Goal: Information Seeking & Learning: Learn about a topic

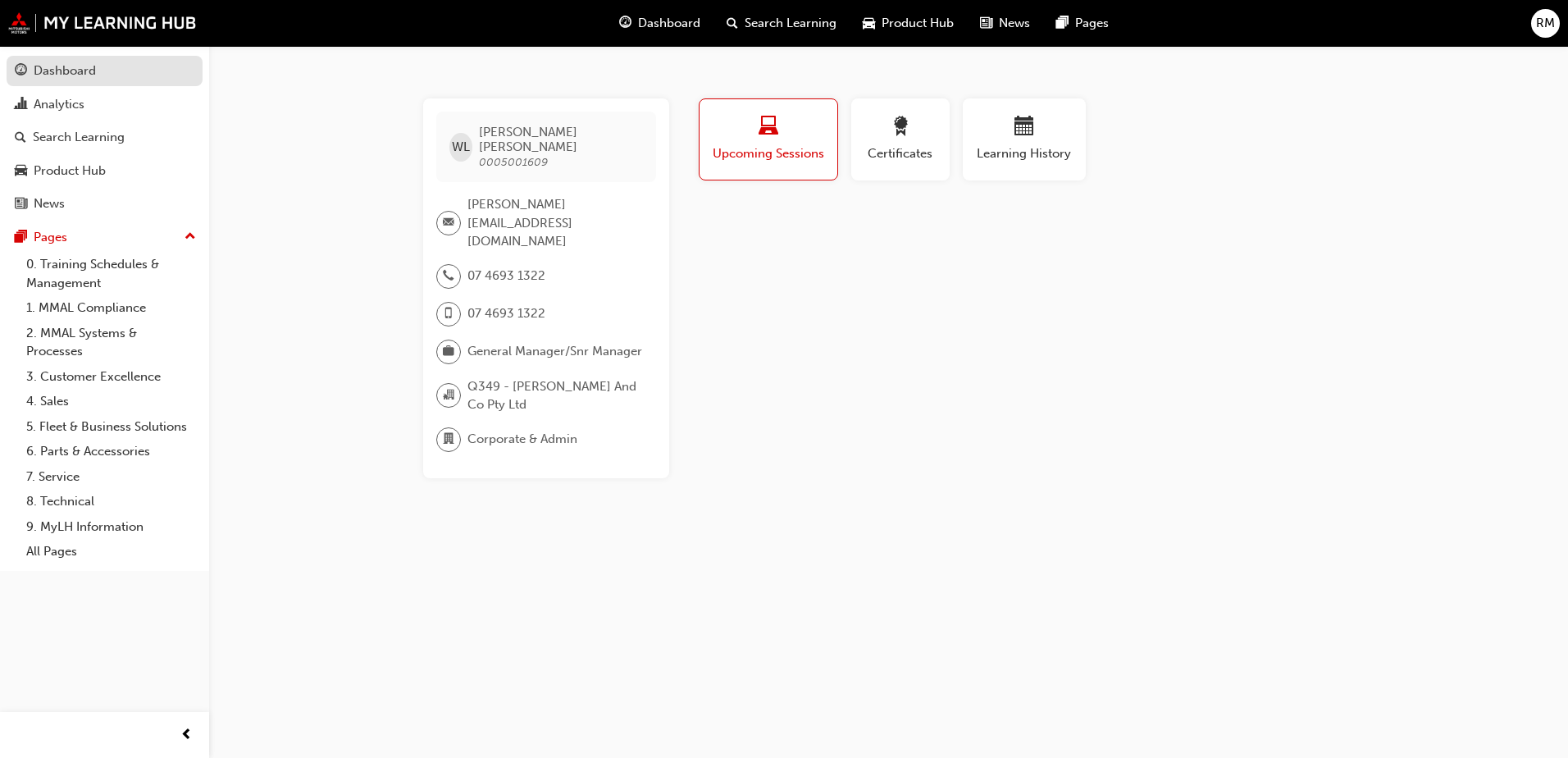
click at [86, 65] on div "Dashboard" at bounding box center [65, 71] width 62 height 19
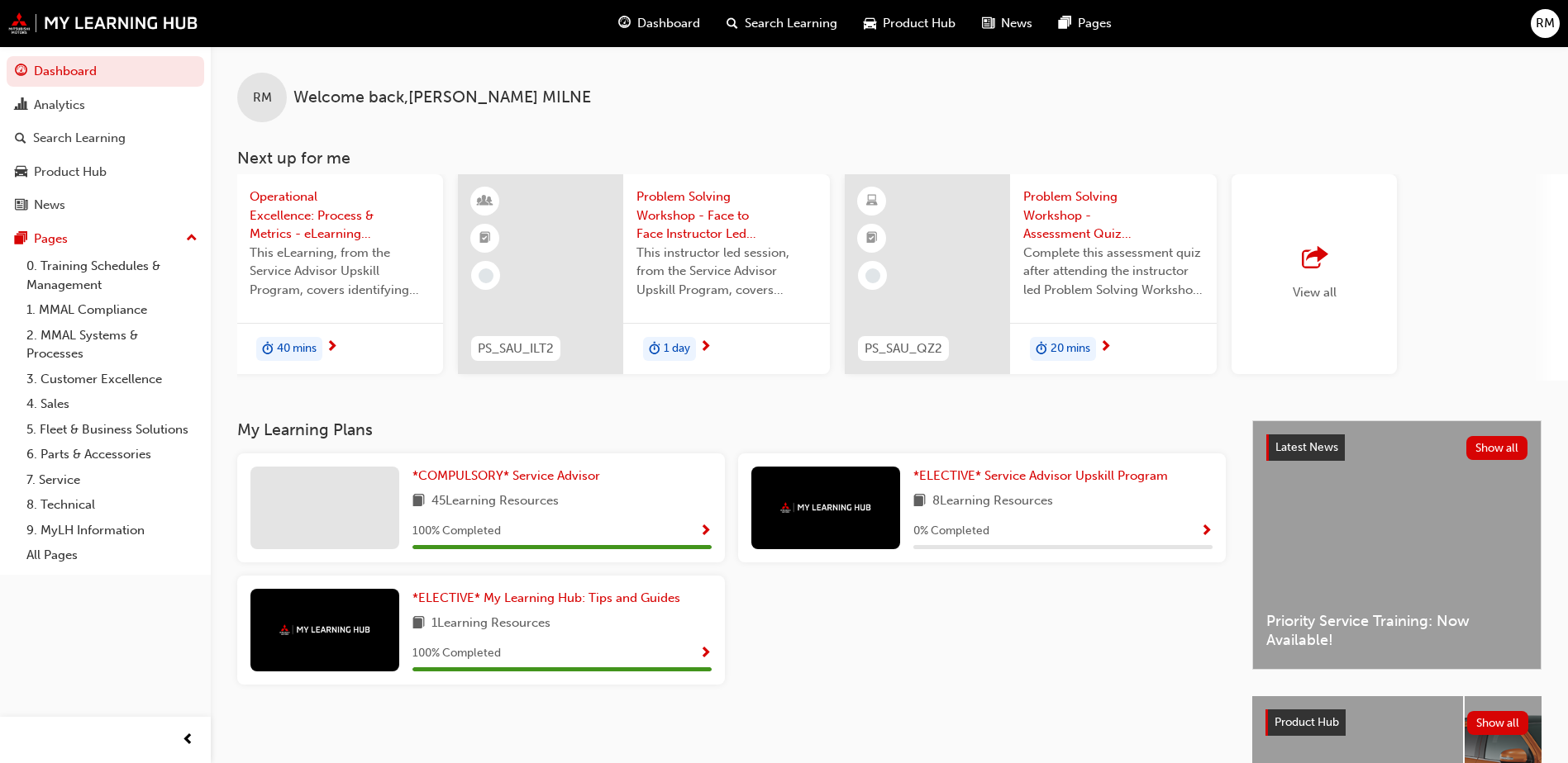
scroll to position [0, 987]
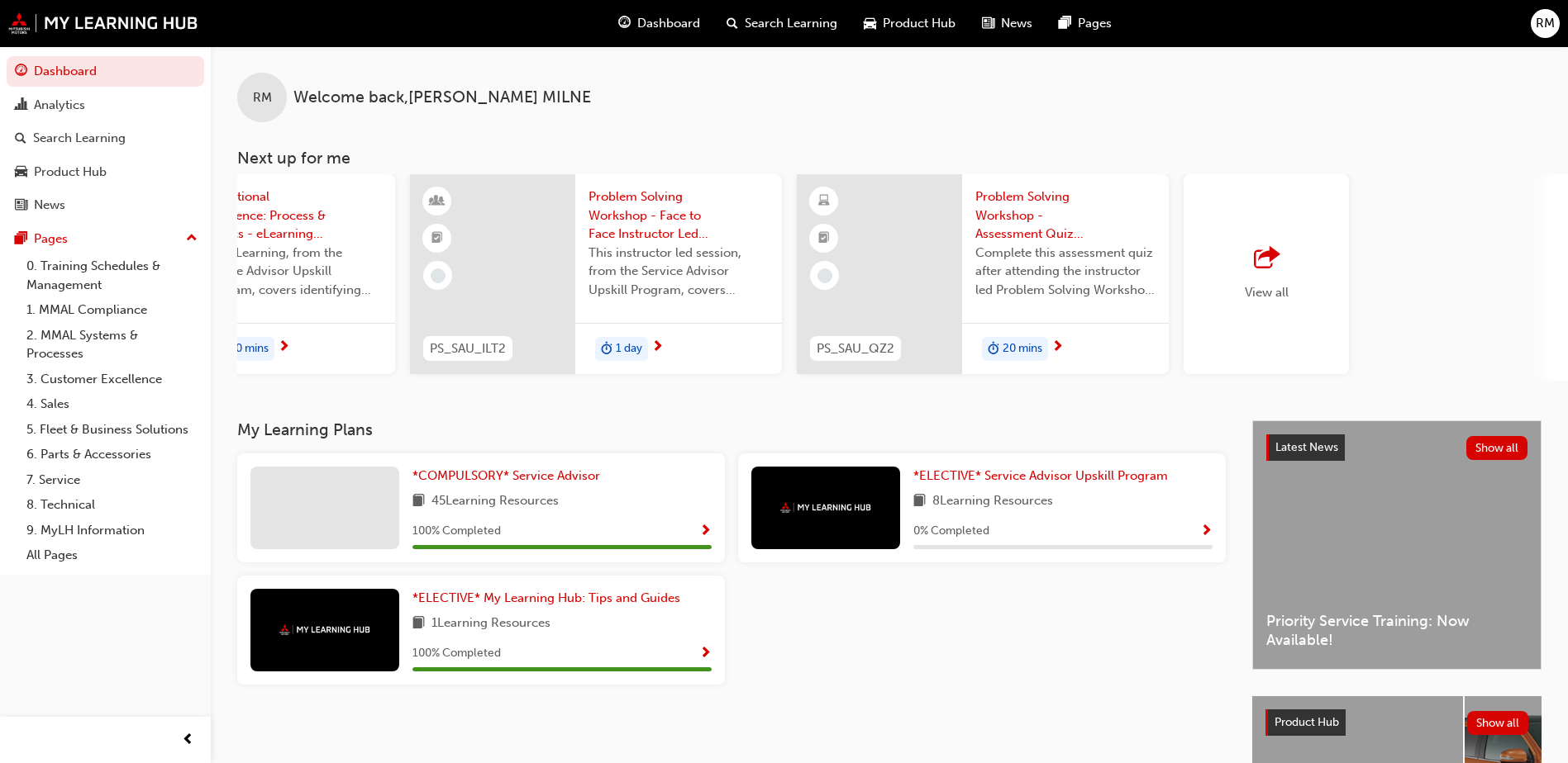
click at [1264, 275] on div "View all" at bounding box center [1266, 274] width 44 height 55
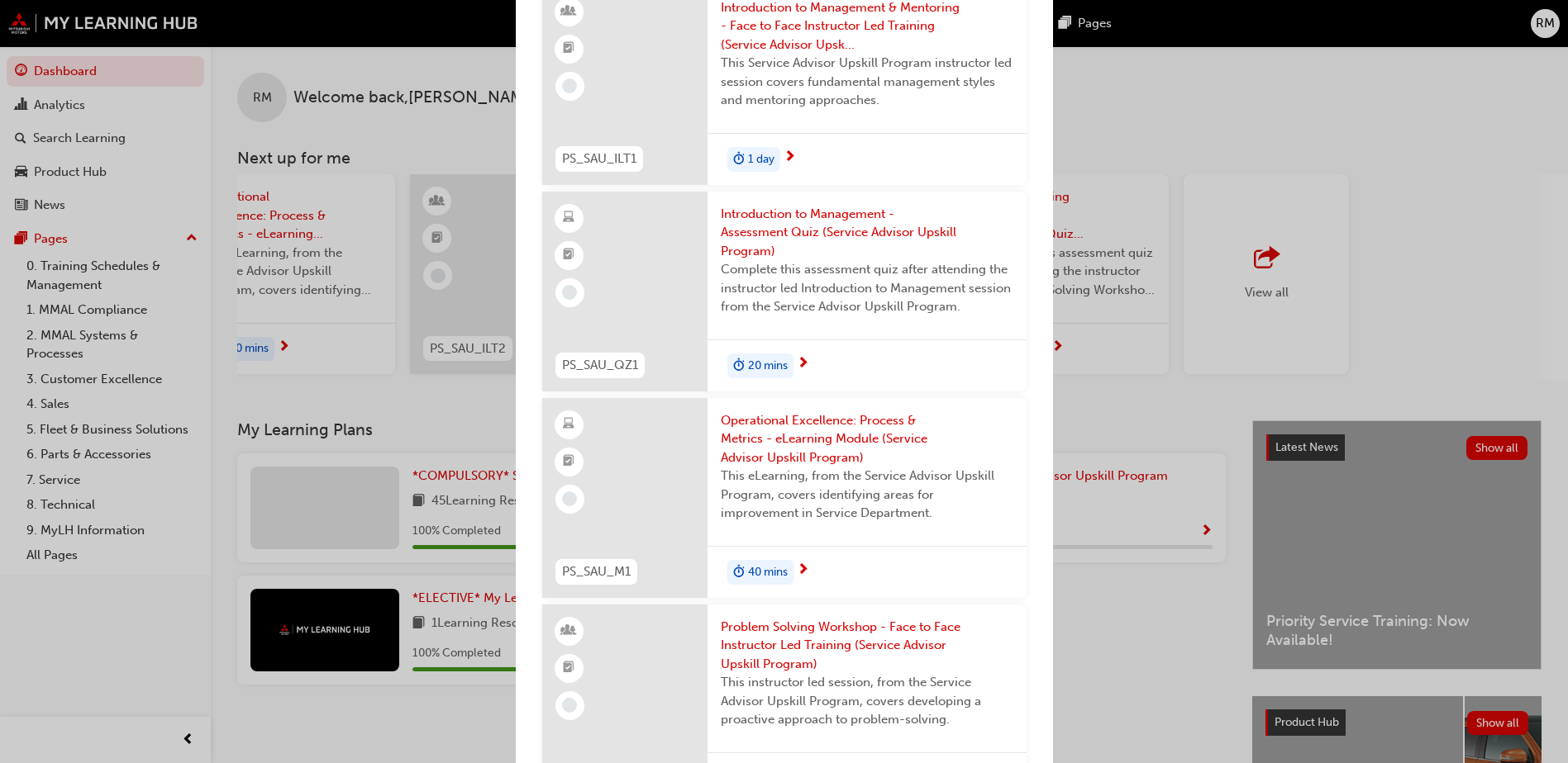
scroll to position [0, 0]
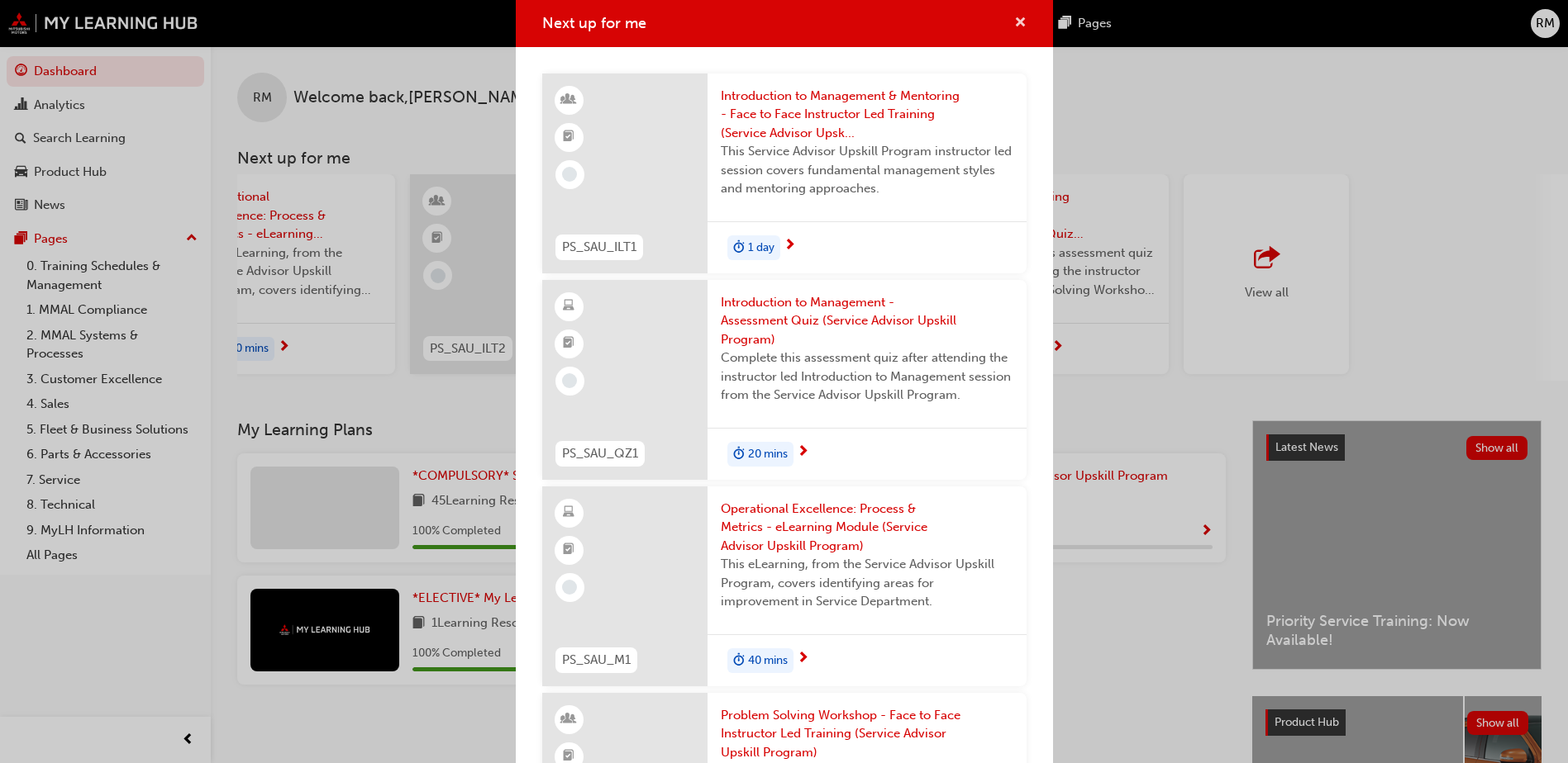
click at [1014, 20] on span "cross-icon" at bounding box center [1020, 23] width 12 height 15
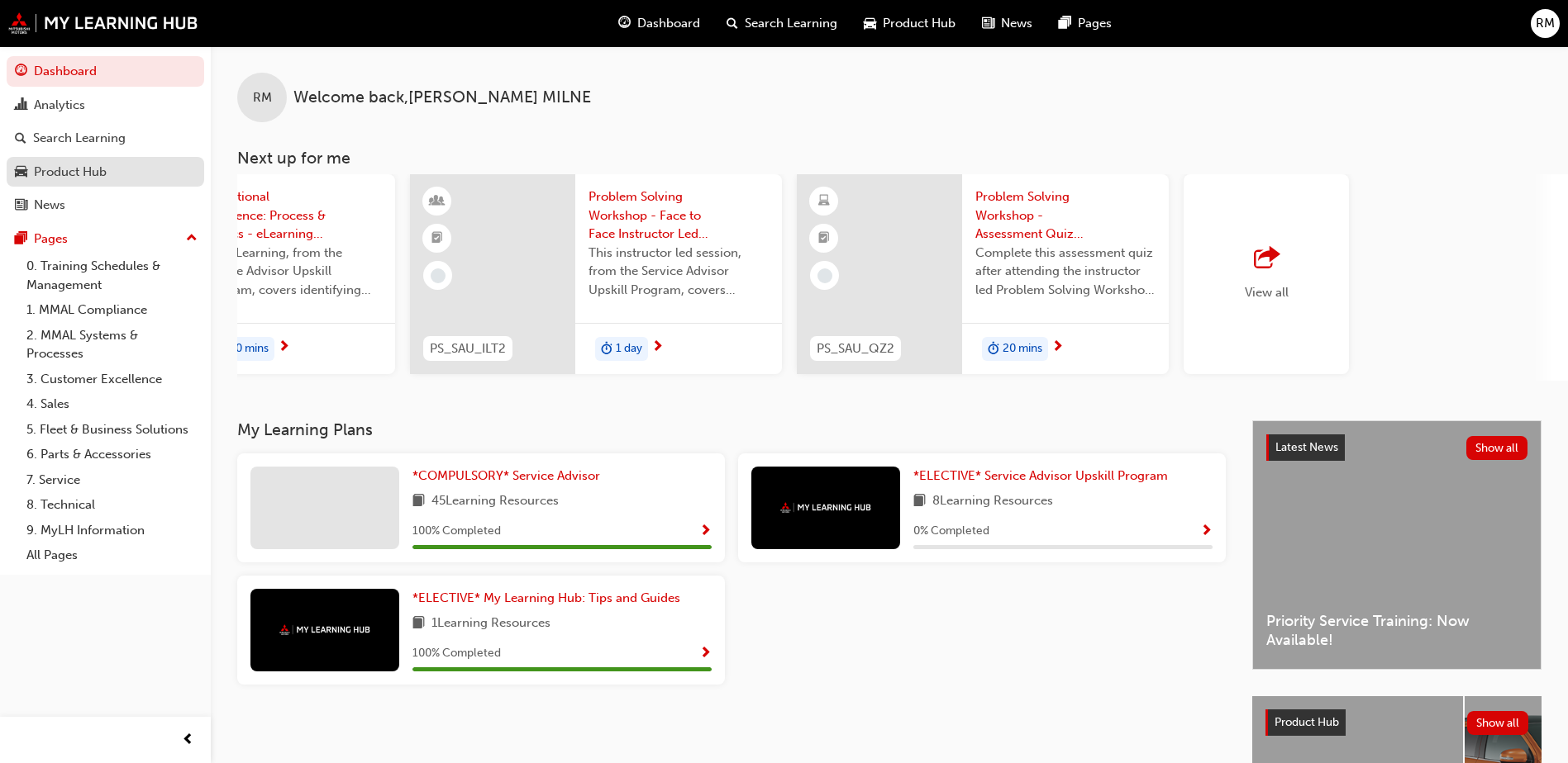
click at [66, 164] on div "Product Hub" at bounding box center [70, 172] width 73 height 19
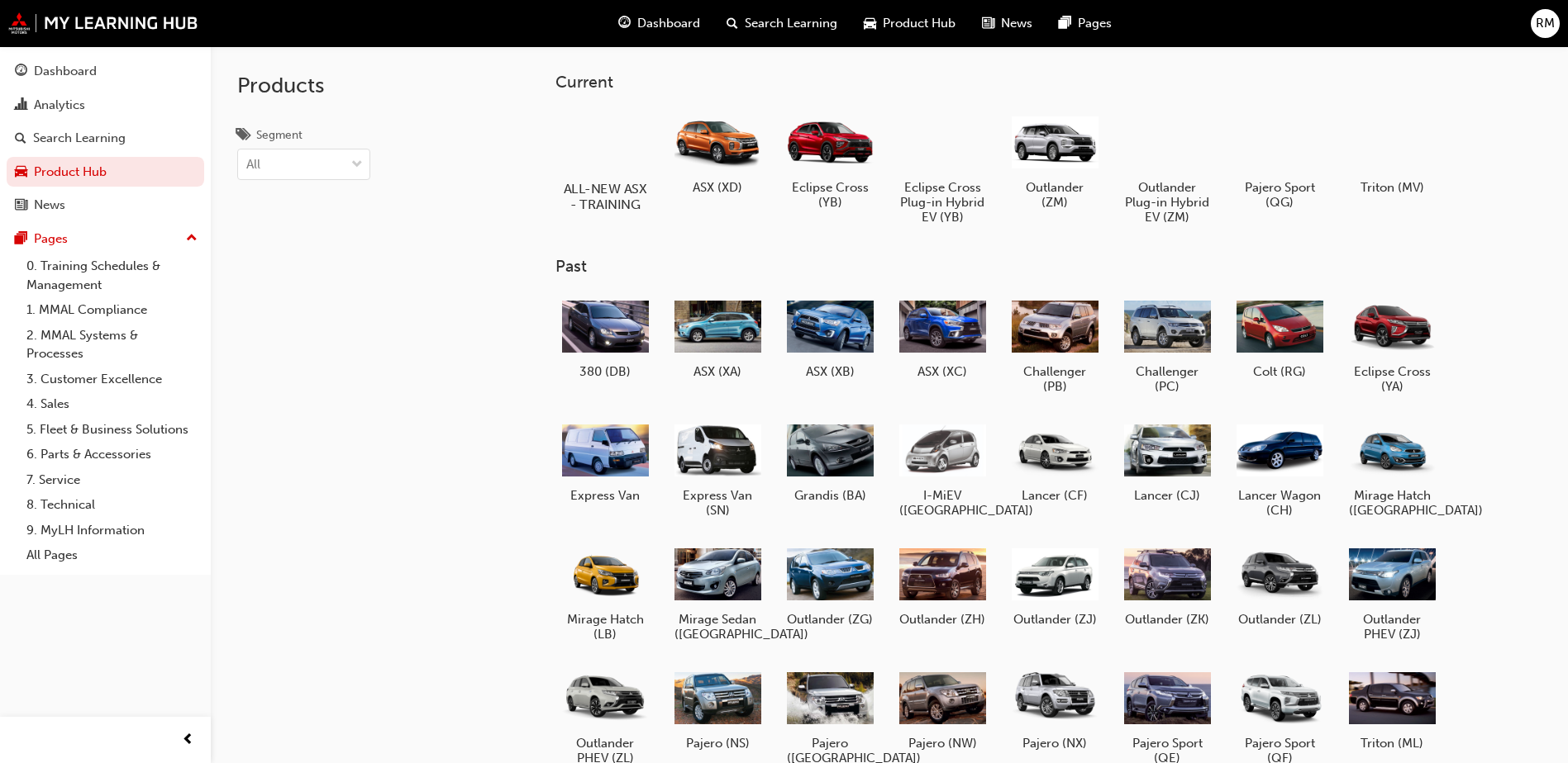
click at [608, 178] on div "ALL-NEW ASX - TRAINING" at bounding box center [606, 160] width 105 height 117
